Goal: Task Accomplishment & Management: Manage account settings

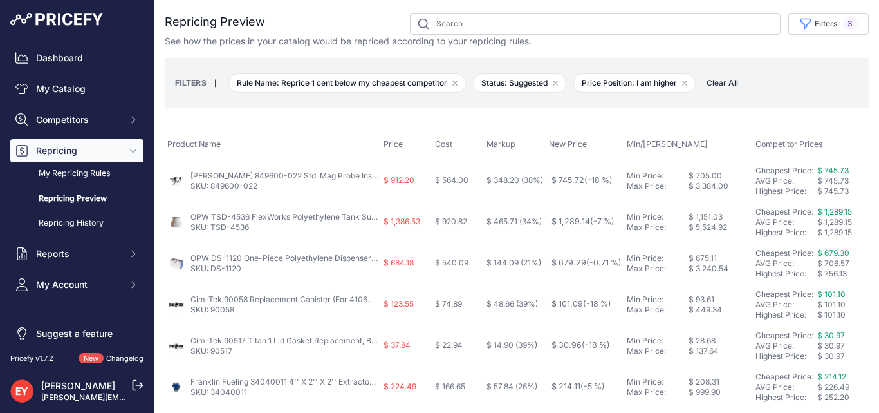
drag, startPoint x: 0, startPoint y: 0, endPoint x: 711, endPoint y: 109, distance: 719.5
click at [724, 79] on span "Clear All" at bounding box center [722, 83] width 44 height 13
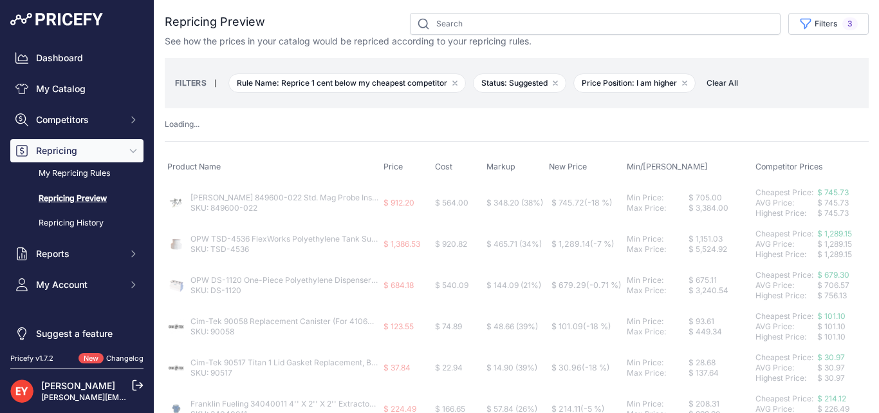
click at [68, 196] on link "Repricing Preview" at bounding box center [76, 198] width 133 height 23
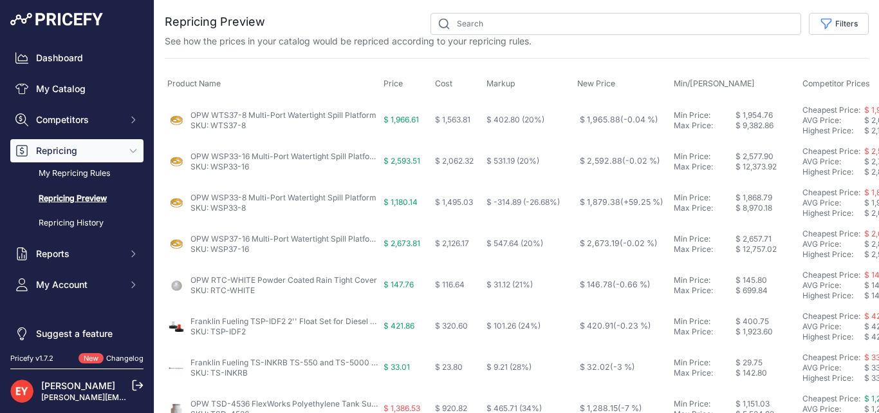
click at [74, 196] on link "Repricing Preview" at bounding box center [76, 198] width 133 height 23
click at [833, 27] on button "Filters" at bounding box center [839, 24] width 60 height 22
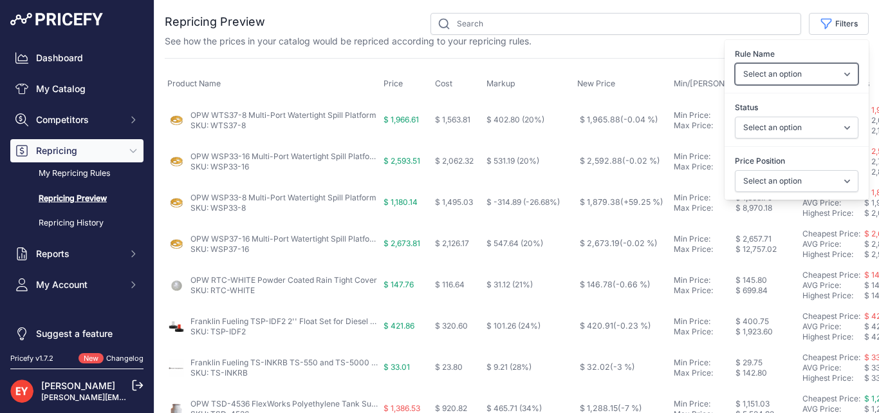
click at [796, 77] on select "Select an option Reprice 1 cent below my cheapest competitor Increase pricing t…" at bounding box center [797, 74] width 124 height 22
select select "6699"
click at [735, 63] on select "Select an option Reprice 1 cent below my cheapest competitor Increase pricing t…" at bounding box center [797, 74] width 124 height 22
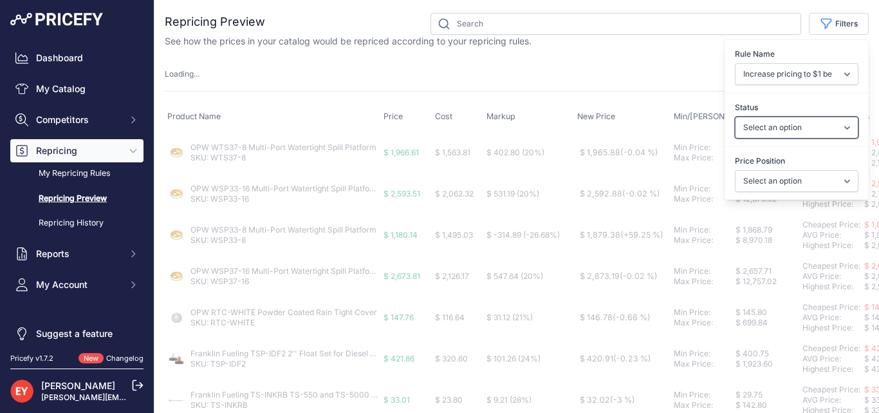
click at [770, 126] on select "Select an option Skipped Repriced Suggested In Error" at bounding box center [797, 127] width 124 height 22
select select "suggested"
click at [735, 116] on select "Select an option Skipped Repriced Suggested In Error" at bounding box center [797, 127] width 124 height 22
click at [757, 180] on select "Select an option I am higher Same price I am lower" at bounding box center [797, 181] width 124 height 22
select select
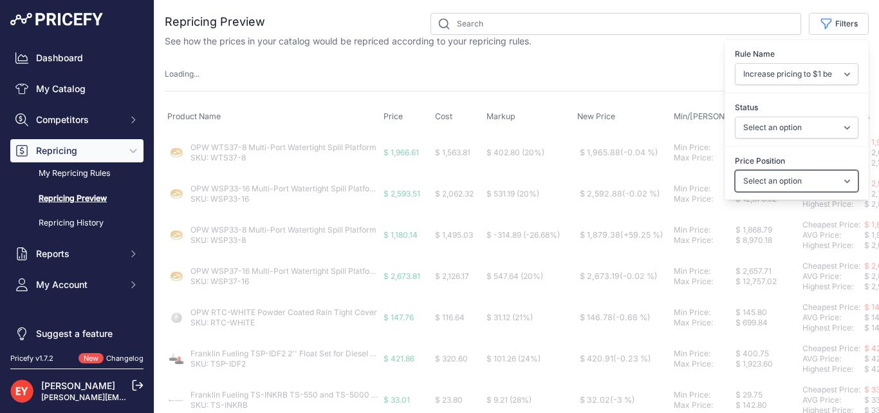
select select "0"
click at [735, 170] on select "Select an option I am higher Same price I am lower" at bounding box center [797, 181] width 124 height 22
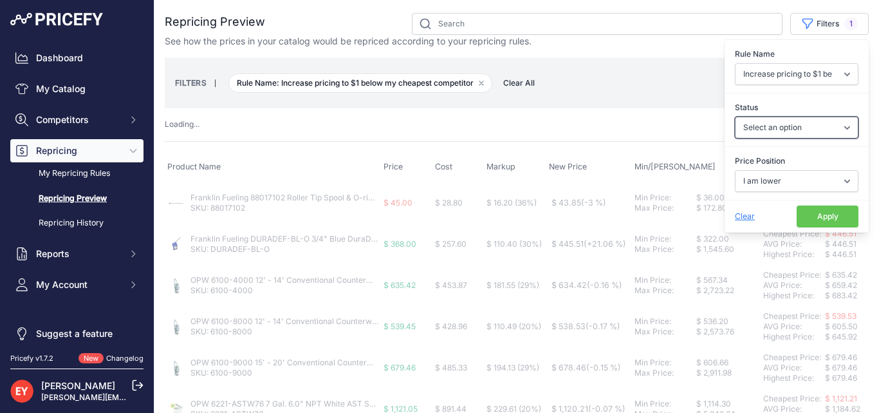
click at [806, 127] on select "Select an option Skipped Repriced Suggested In Error" at bounding box center [797, 127] width 124 height 22
select select "suggested"
select select
click at [735, 116] on select "Select an option Skipped Repriced Suggested In Error" at bounding box center [797, 127] width 124 height 22
click at [828, 216] on button "Apply" at bounding box center [828, 216] width 62 height 22
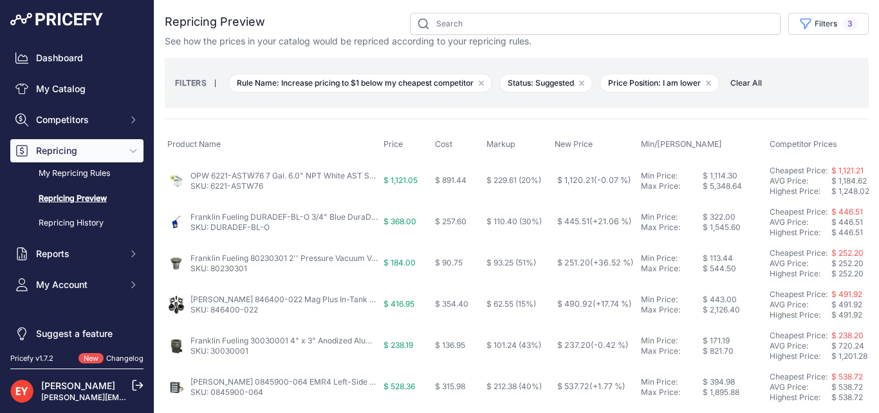
drag, startPoint x: 283, startPoint y: 82, endPoint x: 476, endPoint y: 80, distance: 193.8
click at [476, 80] on span "Rule Name: Increase pricing to $1 below my cheapest competitor Remove filter op…" at bounding box center [360, 82] width 264 height 19
copy span "Increase pricing to $1 below my cheapest competitor"
drag, startPoint x: 666, startPoint y: 82, endPoint x: 705, endPoint y: 82, distance: 39.3
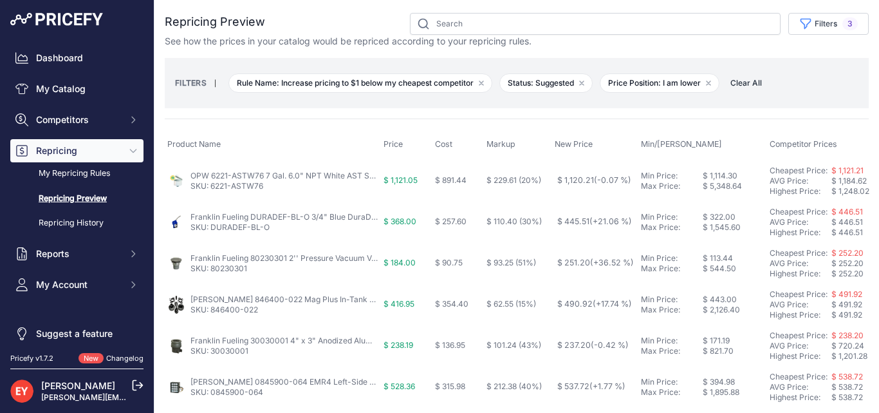
click at [705, 82] on span "Price Position: I am lower Remove filter option" at bounding box center [660, 82] width 120 height 19
copy span "I am lower"
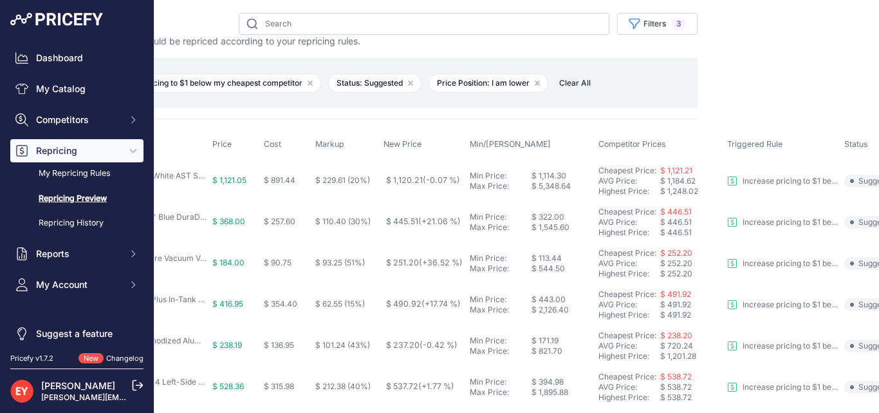
scroll to position [0, 170]
click at [598, 169] on td "Cheapest Price: Click here to see from which matched product this price comes f…" at bounding box center [661, 181] width 129 height 42
copy div "Cheapest Price: Click here to see from which matched product this price comes f…"
click at [68, 89] on link "My Catalog" at bounding box center [76, 88] width 133 height 23
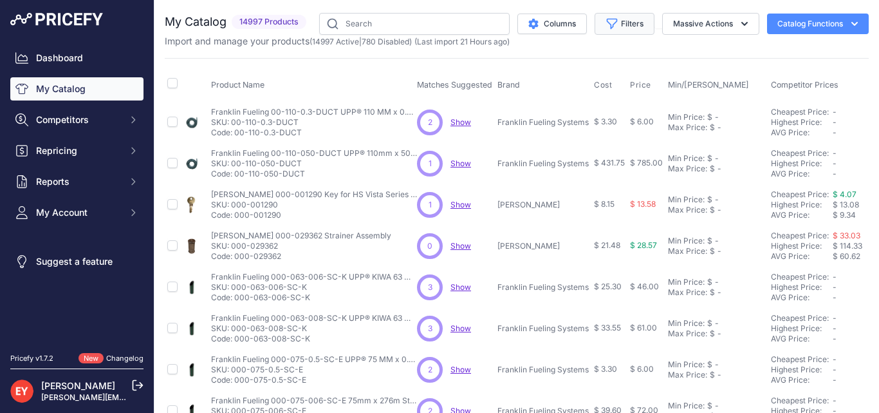
click at [618, 24] on button "Filters" at bounding box center [625, 24] width 60 height 22
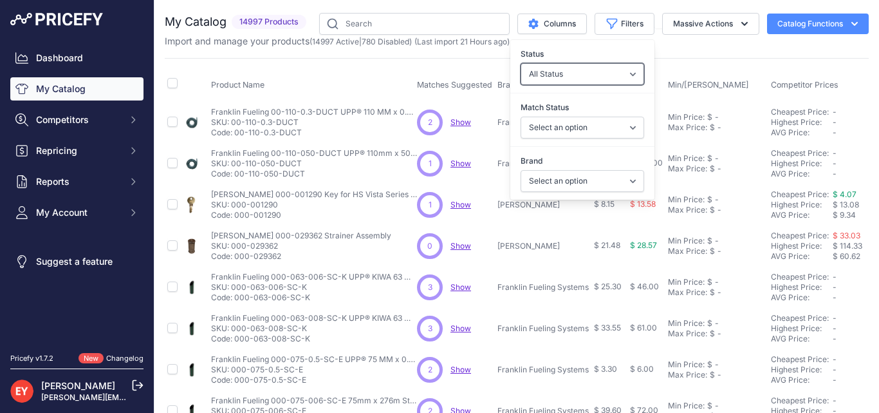
click at [617, 73] on select "All Status Only Enabled Only Disabled" at bounding box center [583, 74] width 124 height 22
select select "1"
click at [521, 63] on select "All Status Only Enabled Only Disabled" at bounding box center [583, 74] width 124 height 22
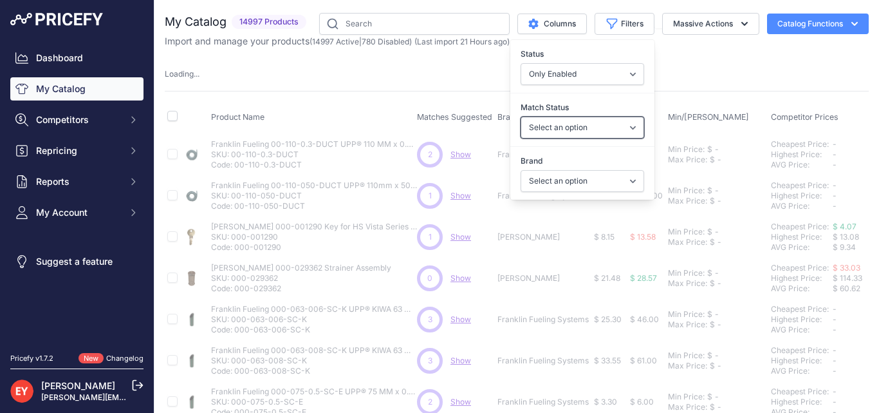
click at [585, 131] on select "Select an option Matched Unmatched" at bounding box center [583, 127] width 124 height 22
select select "0"
click at [521, 116] on select "Select an option Matched Unmatched" at bounding box center [583, 127] width 124 height 22
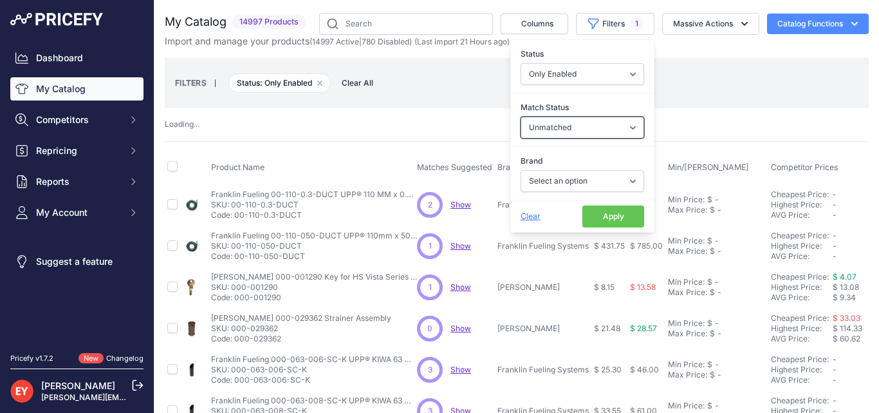
select select
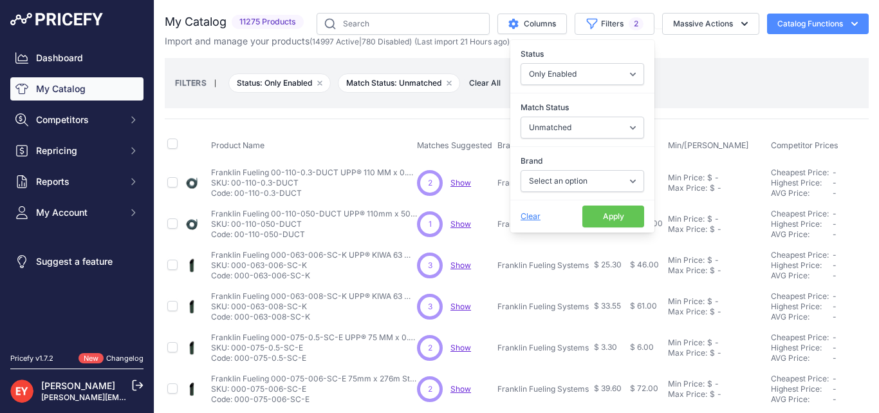
drag, startPoint x: 509, startPoint y: 104, endPoint x: 561, endPoint y: 104, distance: 51.5
click at [561, 104] on label "Match Status" at bounding box center [583, 107] width 124 height 13
copy label "Match Status"
click at [596, 216] on button "Apply" at bounding box center [613, 216] width 62 height 22
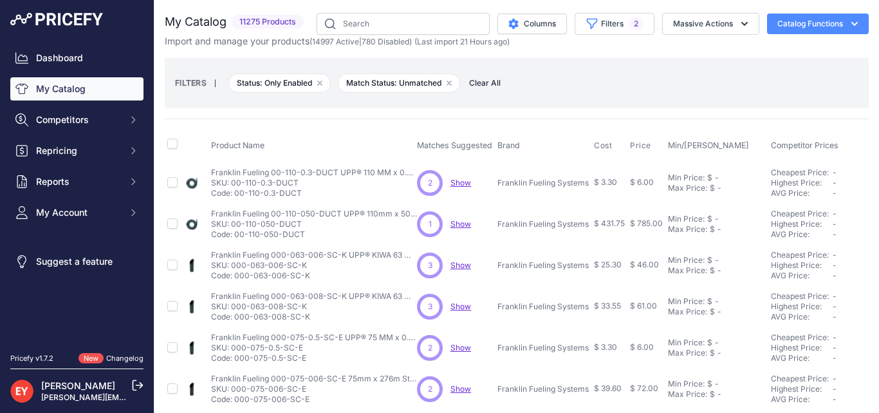
drag, startPoint x: 240, startPoint y: 20, endPoint x: 307, endPoint y: 17, distance: 67.0
click at [307, 17] on div "11275 Products" at bounding box center [268, 22] width 82 height 15
click at [305, 10] on div "You are not connected to the internet. My Catalog" at bounding box center [517, 417] width 704 height 834
drag, startPoint x: 301, startPoint y: 21, endPoint x: 236, endPoint y: 19, distance: 65.0
click at [236, 19] on span "11275 Products" at bounding box center [268, 22] width 72 height 15
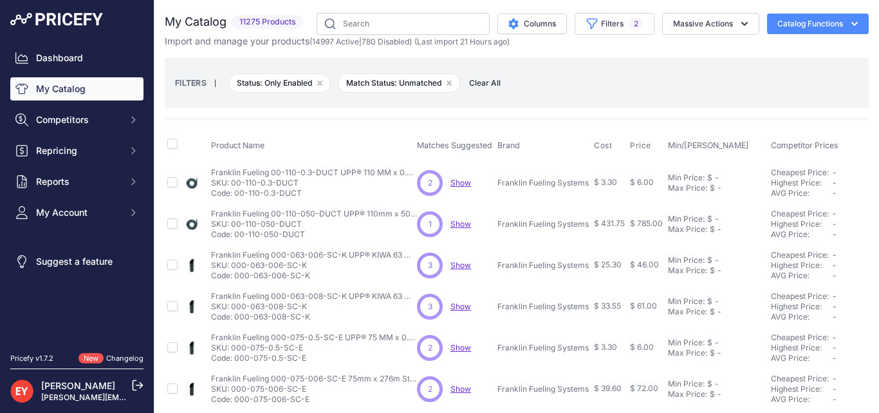
click at [308, 8] on div "You are not connected to the internet. My Catalog" at bounding box center [517, 417] width 704 height 834
click at [598, 23] on button "Filters 2" at bounding box center [615, 24] width 80 height 22
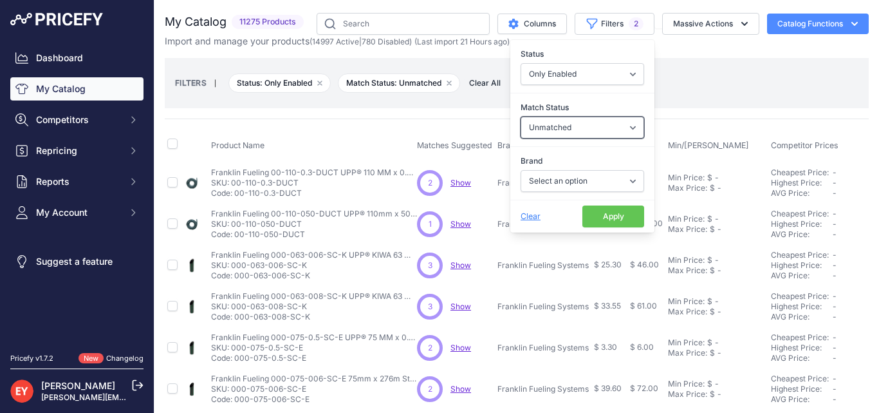
click at [575, 127] on select "Select an option Matched Unmatched" at bounding box center [583, 127] width 124 height 22
select select "1"
click at [521, 116] on select "Select an option Matched Unmatched" at bounding box center [583, 127] width 124 height 22
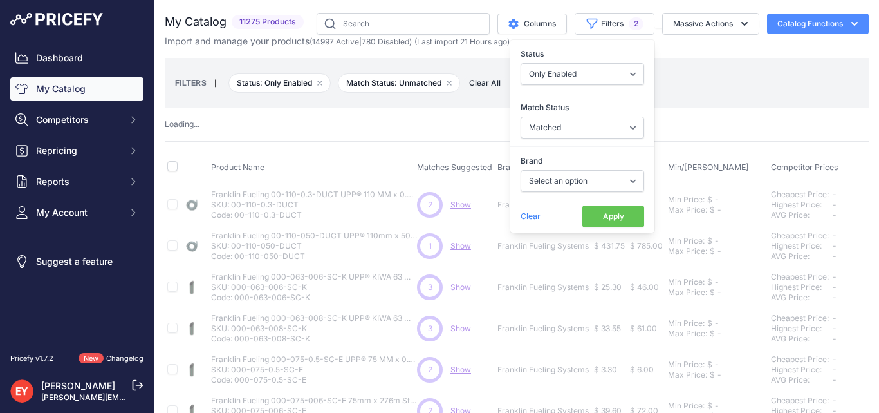
click at [606, 216] on button "Apply" at bounding box center [613, 216] width 62 height 22
